Goal: Information Seeking & Learning: Learn about a topic

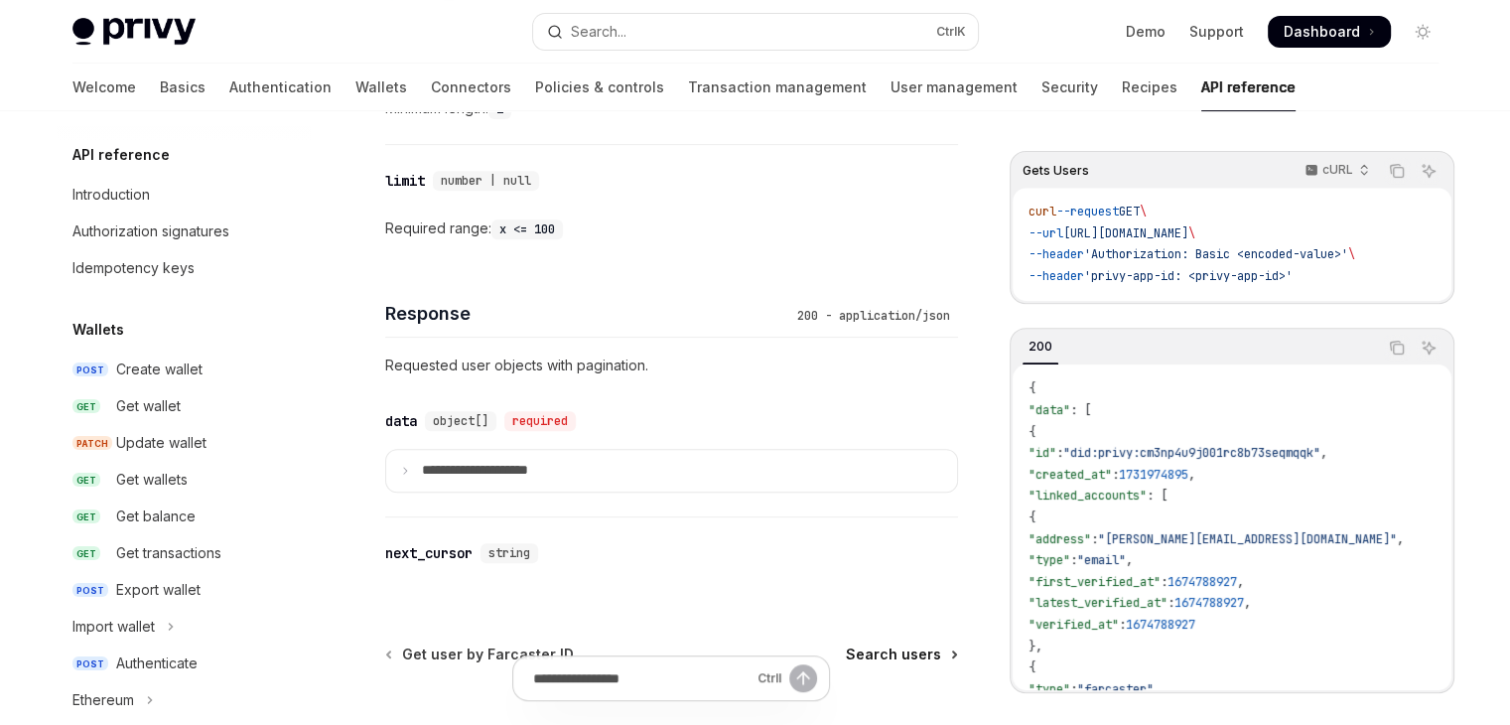
scroll to position [926, 0]
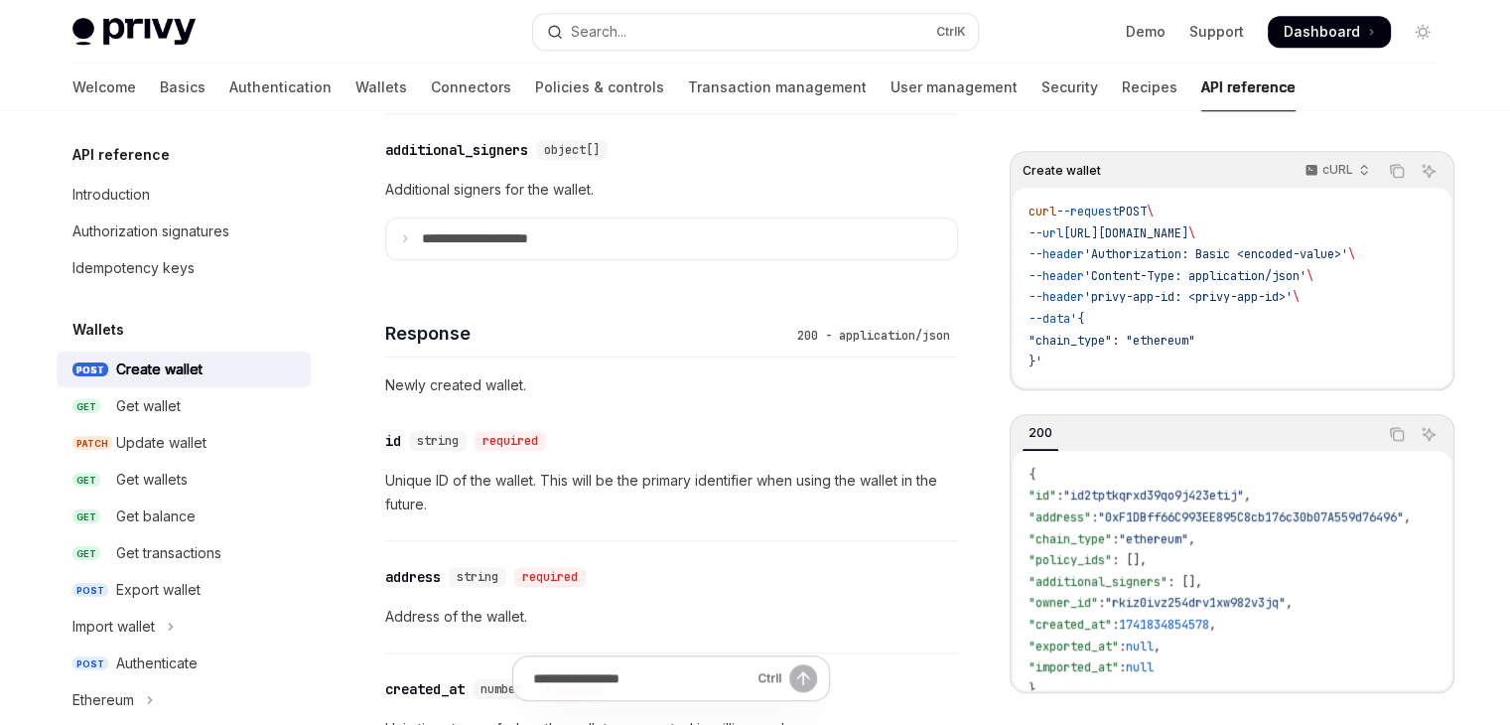
scroll to position [1852, 0]
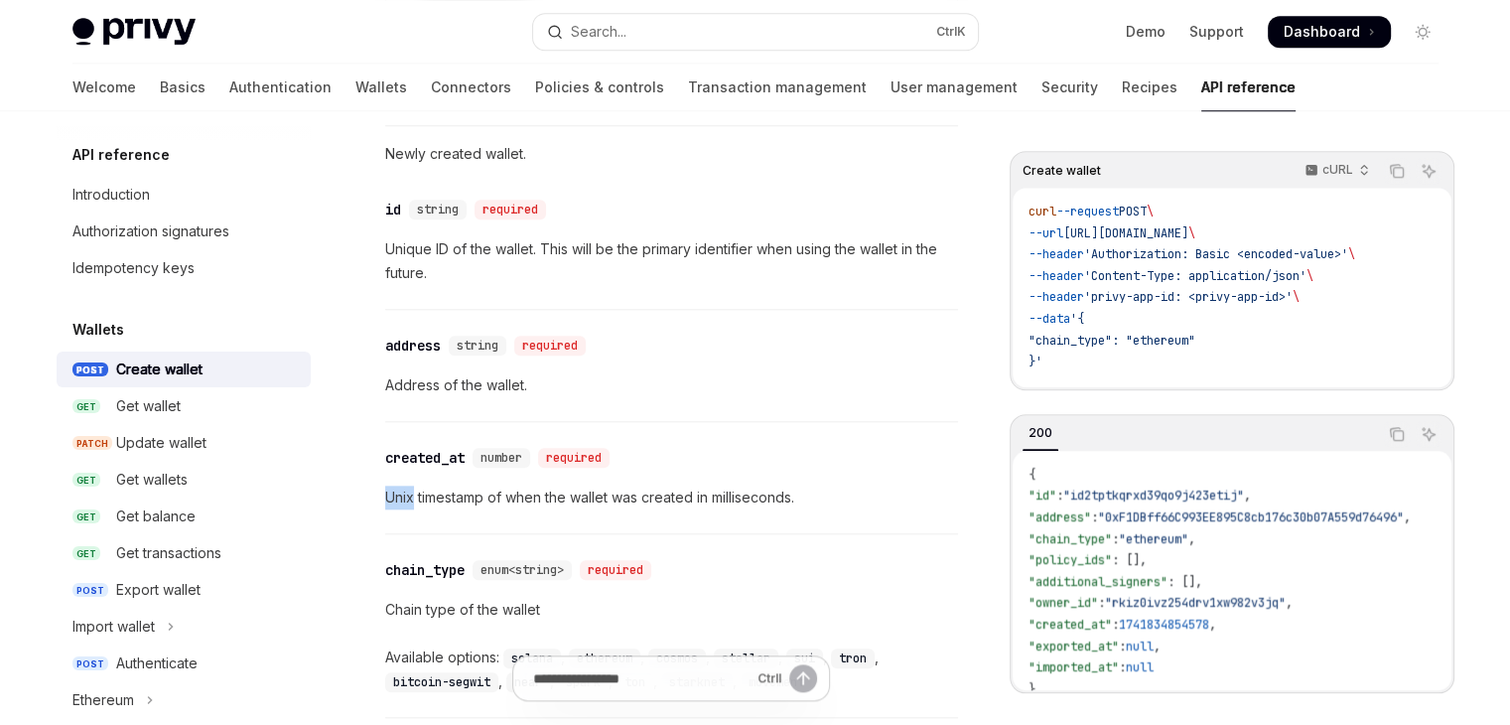
drag, startPoint x: 388, startPoint y: 492, endPoint x: 411, endPoint y: 489, distance: 23.0
click at [411, 489] on p "Unix timestamp of when the wallet was created in milliseconds." at bounding box center [671, 497] width 573 height 24
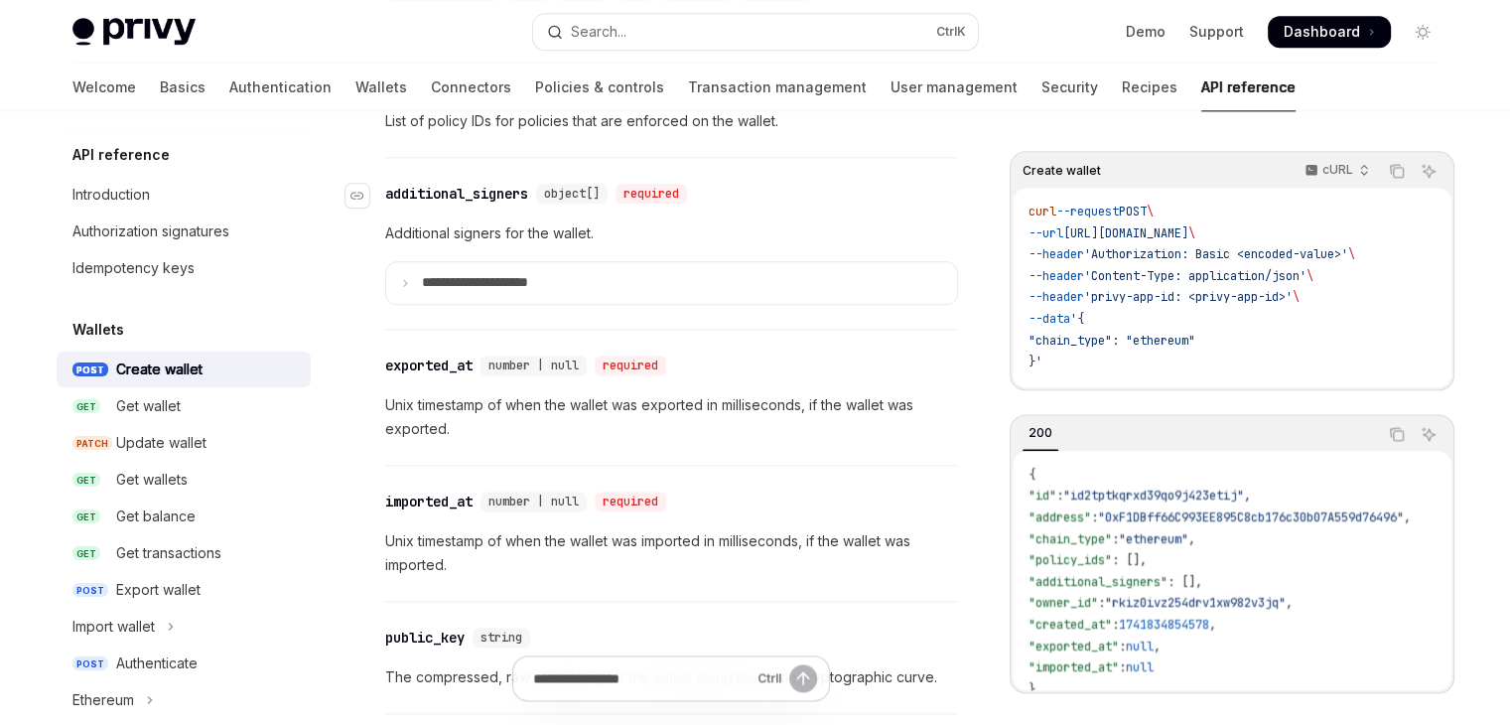
scroll to position [2547, 0]
